Goal: Task Accomplishment & Management: Complete application form

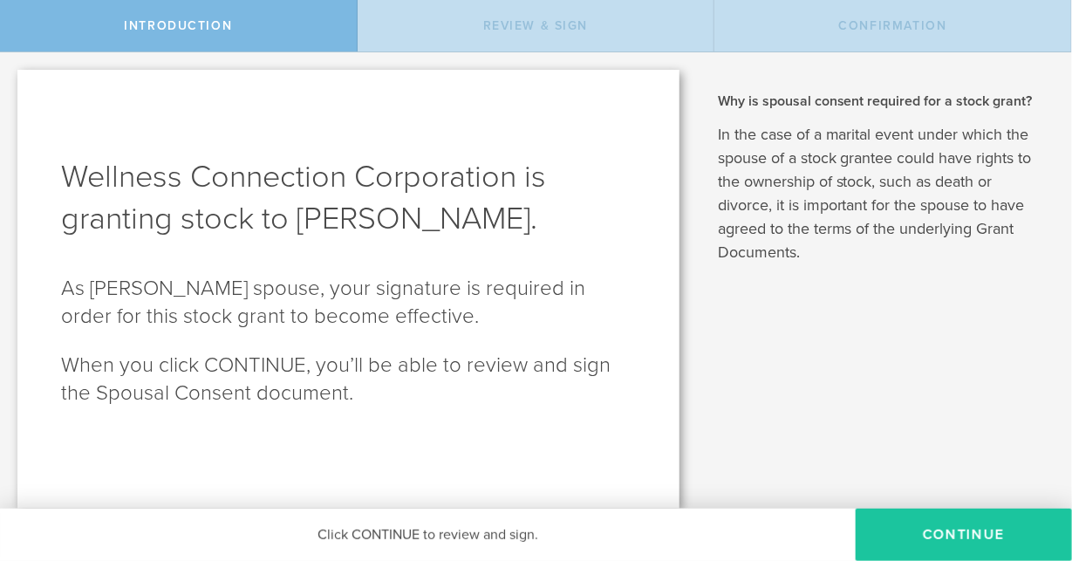
click at [931, 524] on button "CONTINUE" at bounding box center [964, 535] width 216 height 52
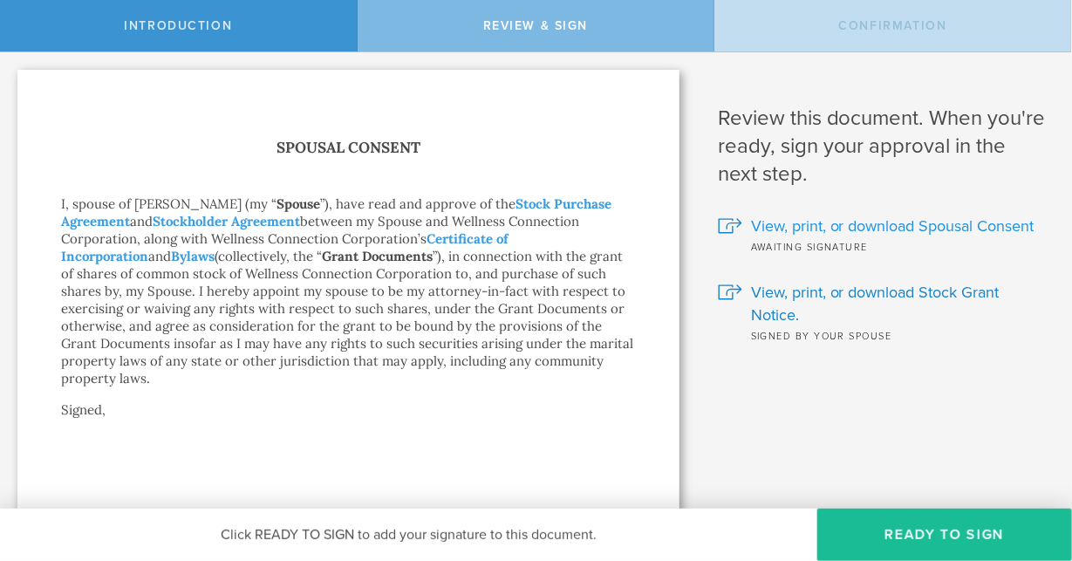
click at [775, 226] on span "View, print, or download Spousal Consent" at bounding box center [892, 226] width 283 height 23
click at [918, 531] on button "Ready to Sign" at bounding box center [944, 535] width 255 height 52
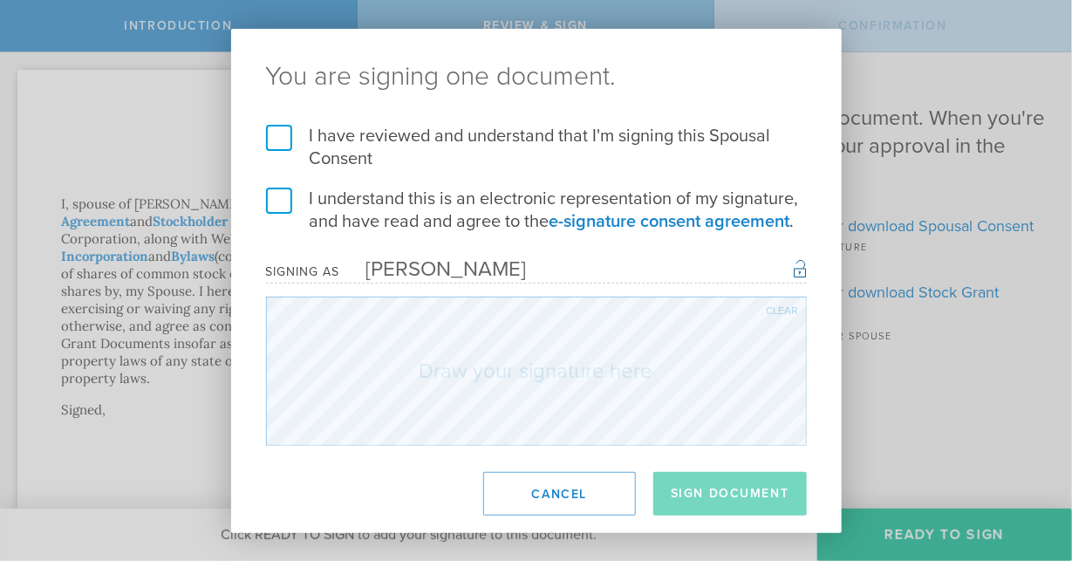
click at [282, 132] on label "I have reviewed and understand that I'm signing this Spousal Consent" at bounding box center [536, 147] width 541 height 45
click at [0, 0] on input "I have reviewed and understand that I'm signing this Spousal Consent" at bounding box center [0, 0] width 0 height 0
click at [281, 209] on label "I understand this is an electronic representation of my signature, and have rea…" at bounding box center [536, 210] width 541 height 45
click at [0, 0] on input "I understand this is an electronic representation of my signature, and have rea…" at bounding box center [0, 0] width 0 height 0
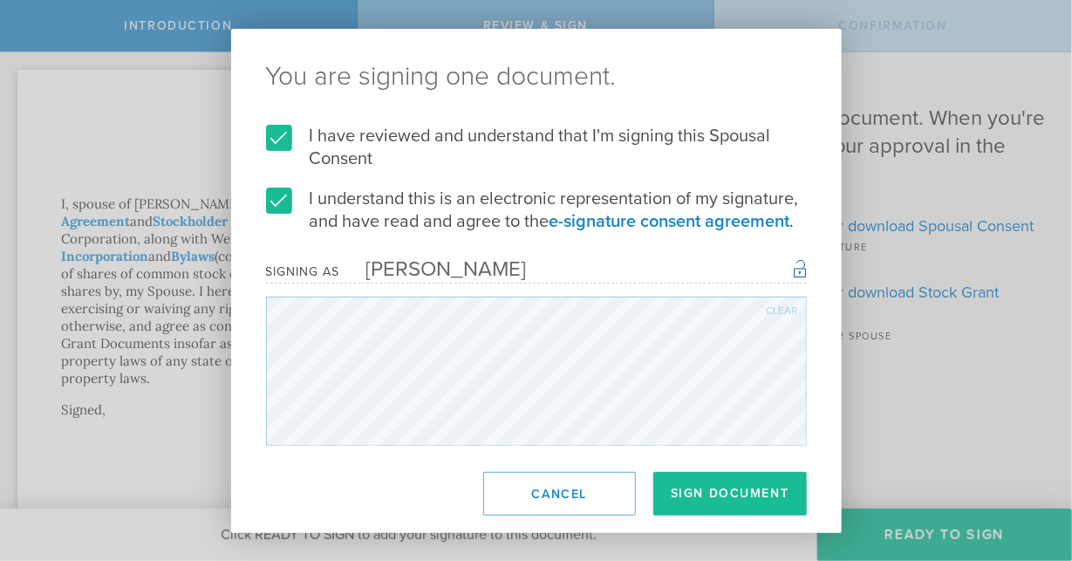
click at [788, 309] on div "Clear" at bounding box center [782, 310] width 31 height 10
click at [718, 487] on button "Sign Document" at bounding box center [730, 494] width 154 height 44
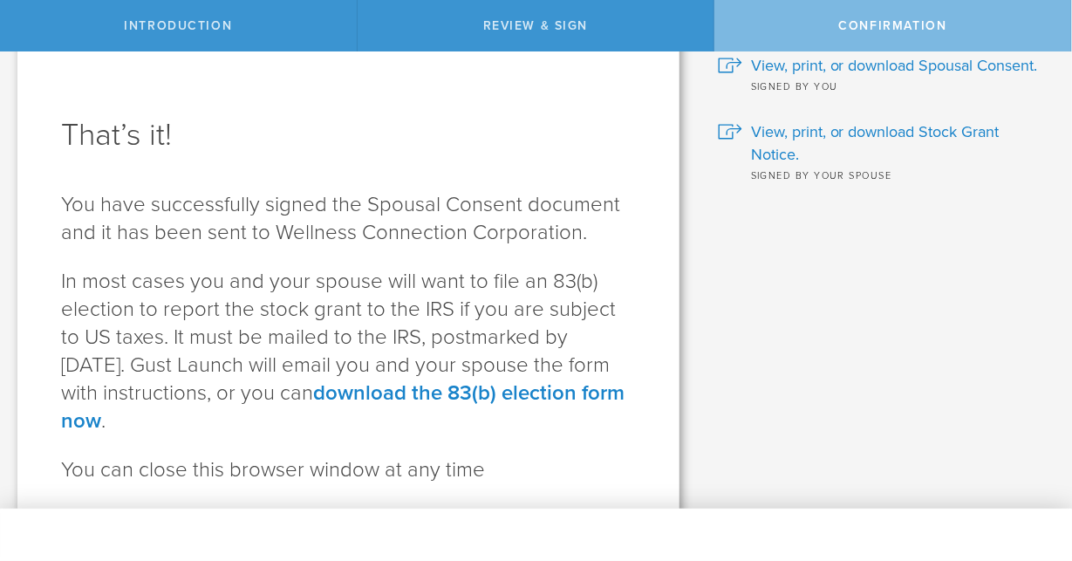
scroll to position [99, 0]
